Goal: Check status: Check status

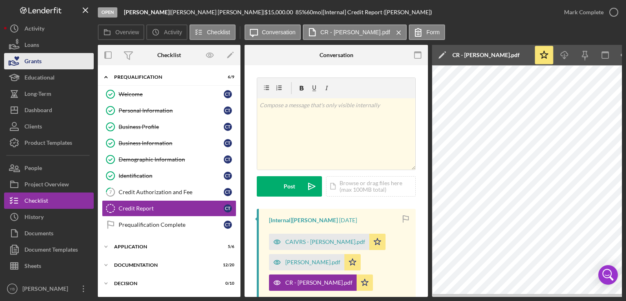
scroll to position [0, 148]
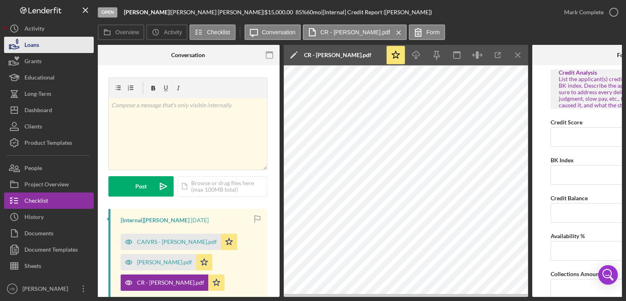
click at [52, 48] on button "Loans" at bounding box center [49, 45] width 90 height 16
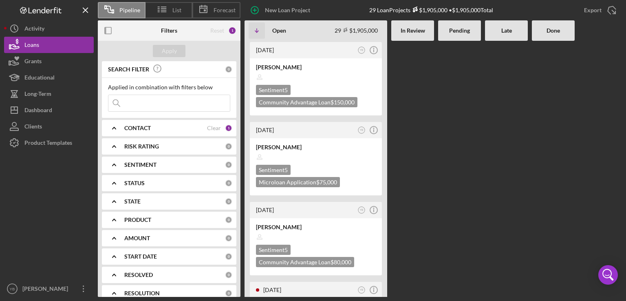
click at [421, 175] on Review at bounding box center [412, 169] width 43 height 256
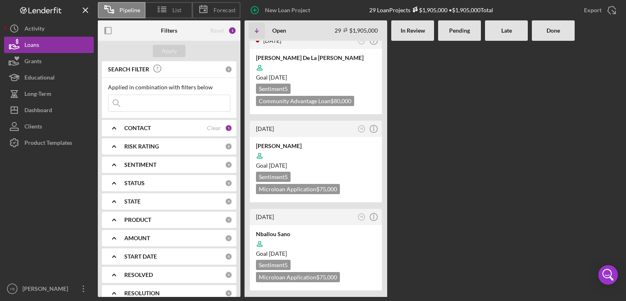
scroll to position [440, 0]
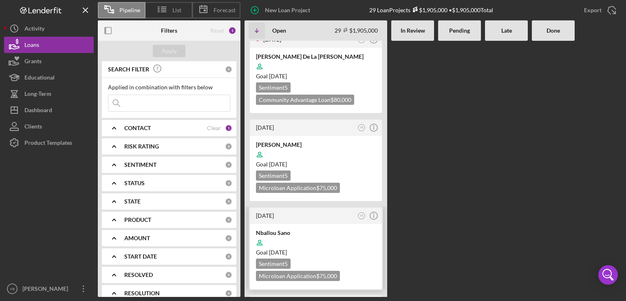
click at [356, 235] on div at bounding box center [316, 242] width 120 height 15
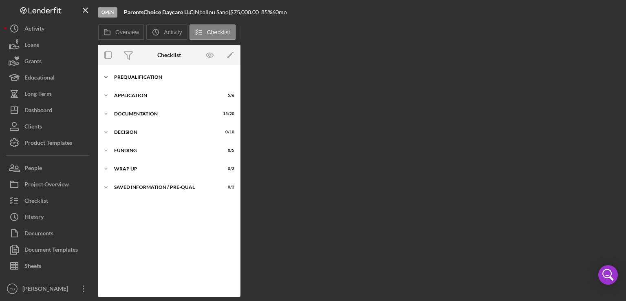
click at [146, 79] on div "Prequalification" at bounding box center [172, 77] width 116 height 5
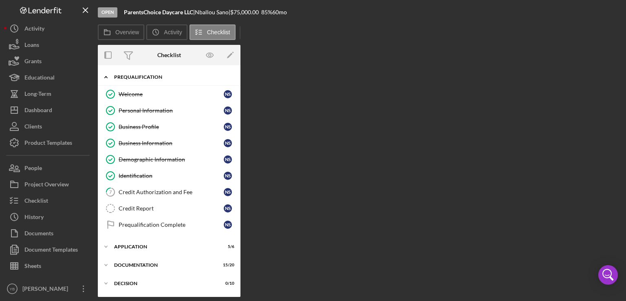
drag, startPoint x: 237, startPoint y: 88, endPoint x: 238, endPoint y: 69, distance: 19.2
click at [238, 69] on div "Icon/Expander Prequalification 6 / 9 Welcome Welcome N S Personal Information P…" at bounding box center [169, 153] width 143 height 168
click at [134, 173] on div "Identification" at bounding box center [171, 176] width 105 height 7
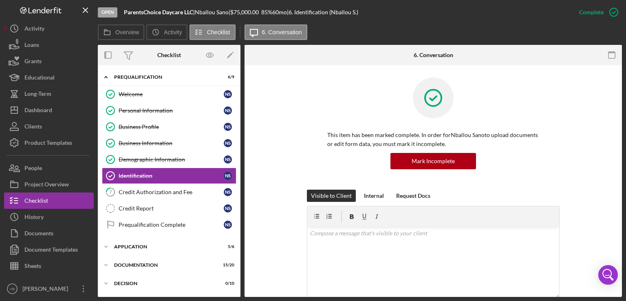
click at [599, 128] on div "This item has been marked complete. In order for Nballou Sano to upload documen…" at bounding box center [433, 133] width 353 height 112
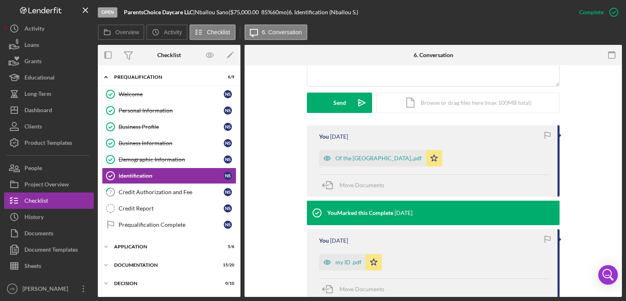
scroll to position [228, 0]
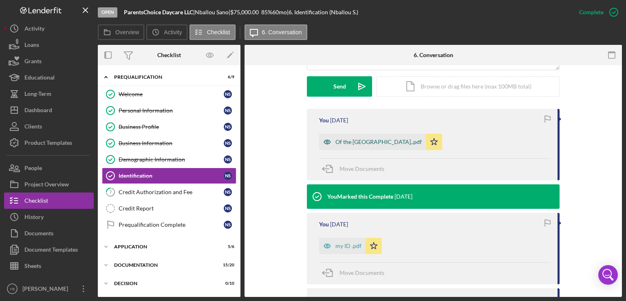
click at [376, 144] on div "Of the [GEOGRAPHIC_DATA],.pdf" at bounding box center [379, 142] width 86 height 7
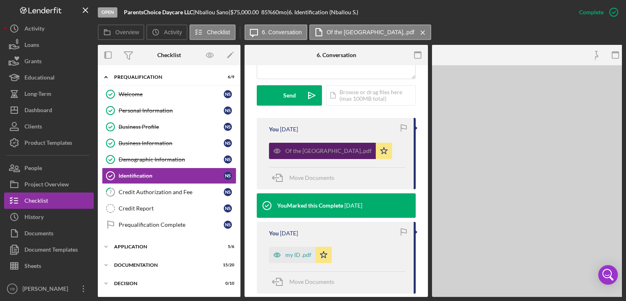
scroll to position [237, 0]
